Goal: Use online tool/utility: Utilize a website feature to perform a specific function

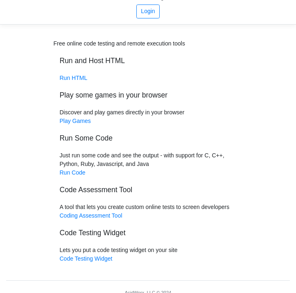
scroll to position [39, 0]
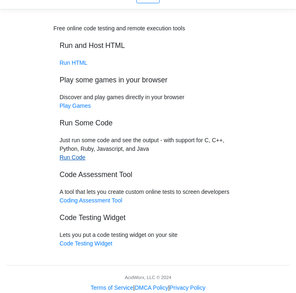
click at [77, 154] on link "Run Code" at bounding box center [73, 157] width 26 height 7
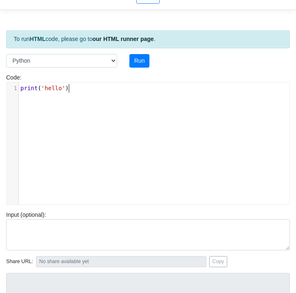
scroll to position [3, 0]
type textarea "print('hello')"
drag, startPoint x: 72, startPoint y: 88, endPoint x: 13, endPoint y: 85, distance: 59.9
click at [19, 85] on div "1 print ( 'hello' )" at bounding box center [154, 88] width 271 height 9
type textarea "​"
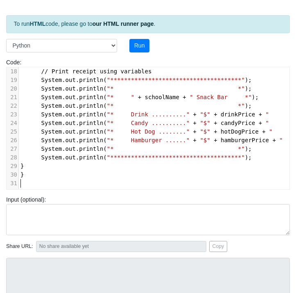
scroll to position [53, 0]
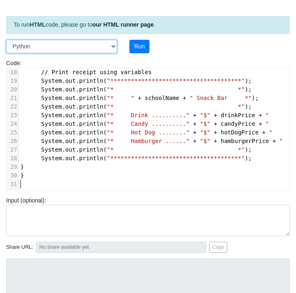
click at [77, 46] on select "C C++ Go Java Javascript Python Ruby" at bounding box center [61, 47] width 111 height 14
select select "java"
click at [6, 40] on select "C C++ Go Java Javascript Python Ruby" at bounding box center [61, 47] width 111 height 14
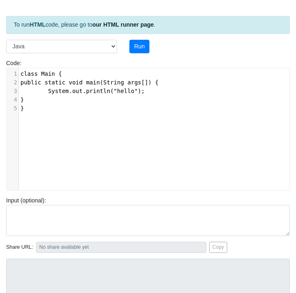
type textarea "​"
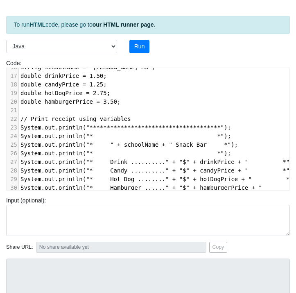
scroll to position [0, 0]
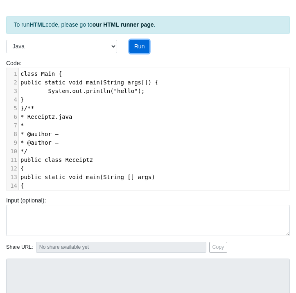
click at [144, 45] on button "Run" at bounding box center [139, 47] width 20 height 14
type input "https://codetester.io/runner?s=KxzK3ND5z1"
type textarea "Submission status: Compilation Error Compile Output: Main.java:11: error: class…"
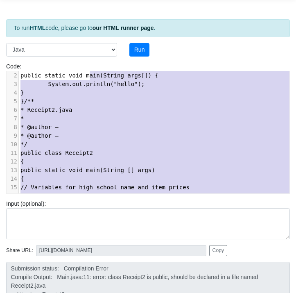
type textarea "**********"
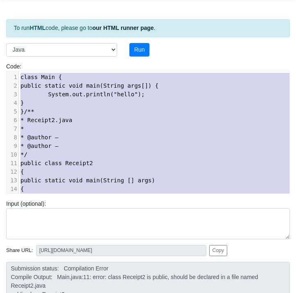
drag, startPoint x: 143, startPoint y: 183, endPoint x: 90, endPoint y: 46, distance: 146.7
click at [90, 46] on div "To run HTML code, please go to our HTML runner page . Language C C++ Go Java Ja…" at bounding box center [148, 188] width 296 height 367
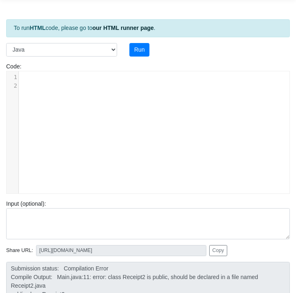
paste textarea "/**"
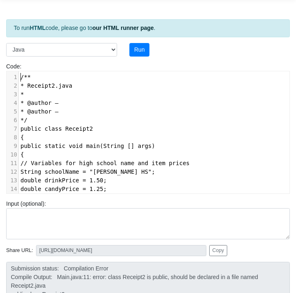
type textarea "**********"
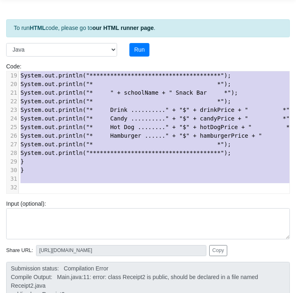
drag, startPoint x: 20, startPoint y: 76, endPoint x: 144, endPoint y: 322, distance: 275.9
click at [144, 292] on html "CodeTester Assessment Tool Widget Contact Login To run HTML code, please go to …" at bounding box center [148, 169] width 296 height 438
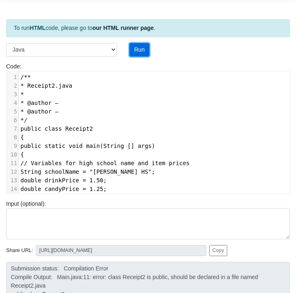
click at [141, 44] on button "Run" at bounding box center [139, 50] width 20 height 14
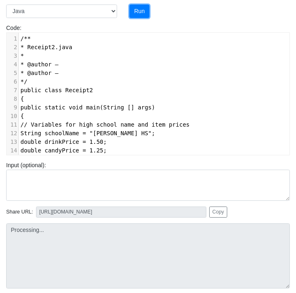
type input "https://codetester.io/runner?s=yGzRyN7dXJ"
type textarea "Submission status: Compilation Error Compile Output: Main.java:7: error: class …"
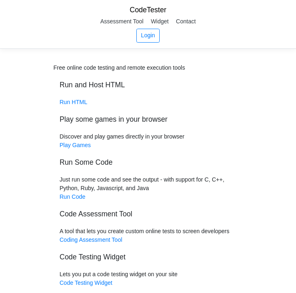
scroll to position [39, 0]
